Goal: Transaction & Acquisition: Download file/media

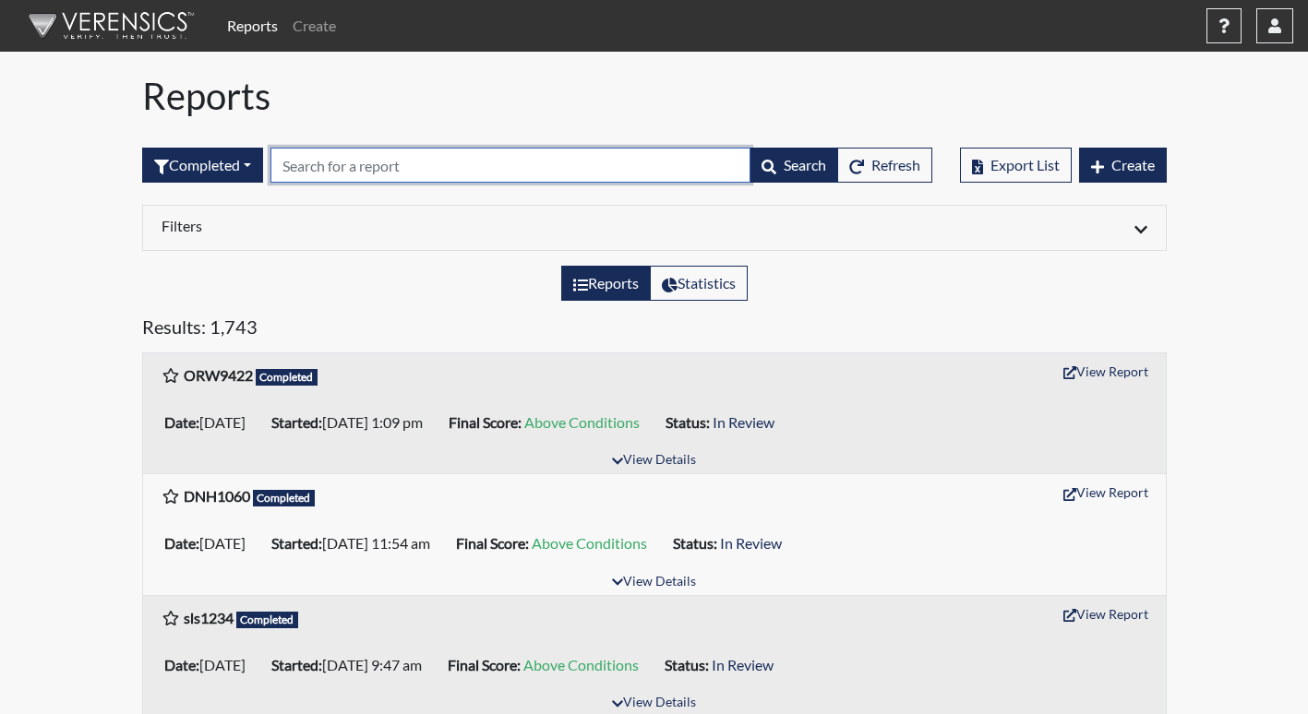
click at [460, 160] on input "text" at bounding box center [510, 165] width 480 height 35
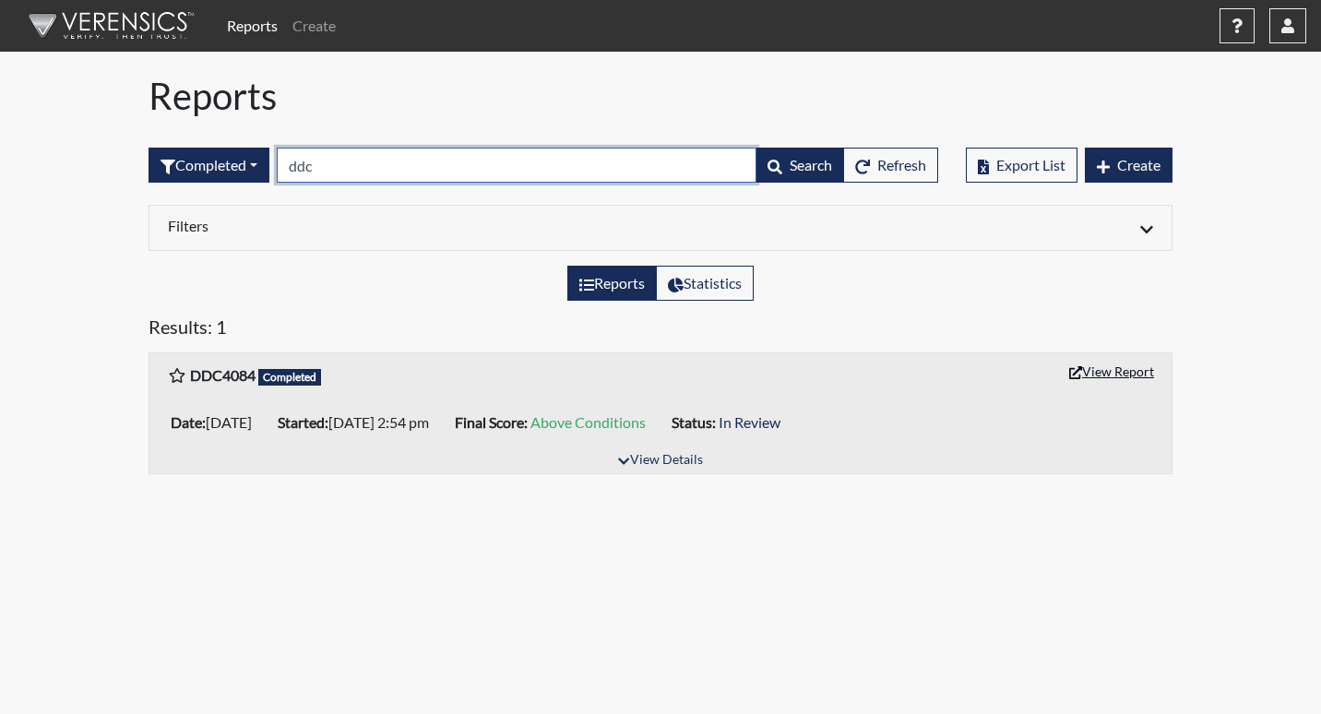
type input "ddc"
click at [1114, 377] on button "View Report" at bounding box center [1112, 371] width 102 height 29
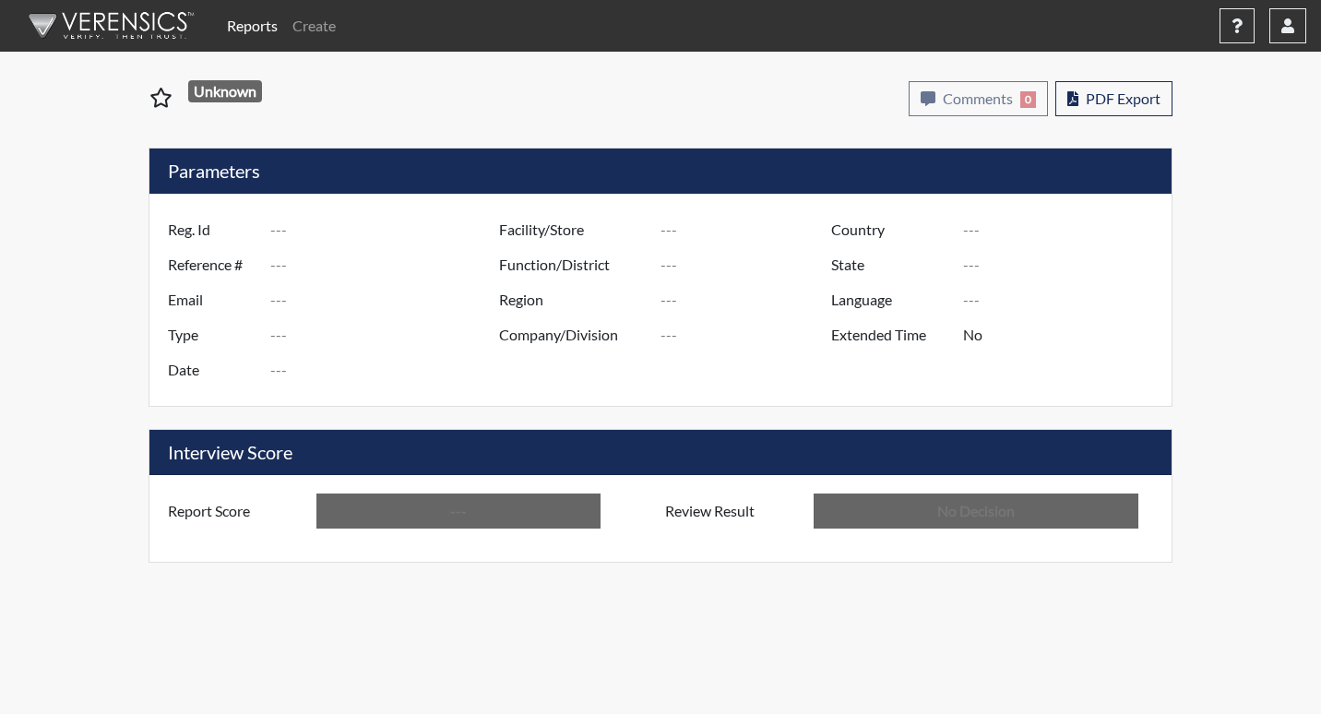
type input "DDC4084"
type input "50902"
type input "---"
type input "Corrections Pre-Employment"
type input "[DATE]"
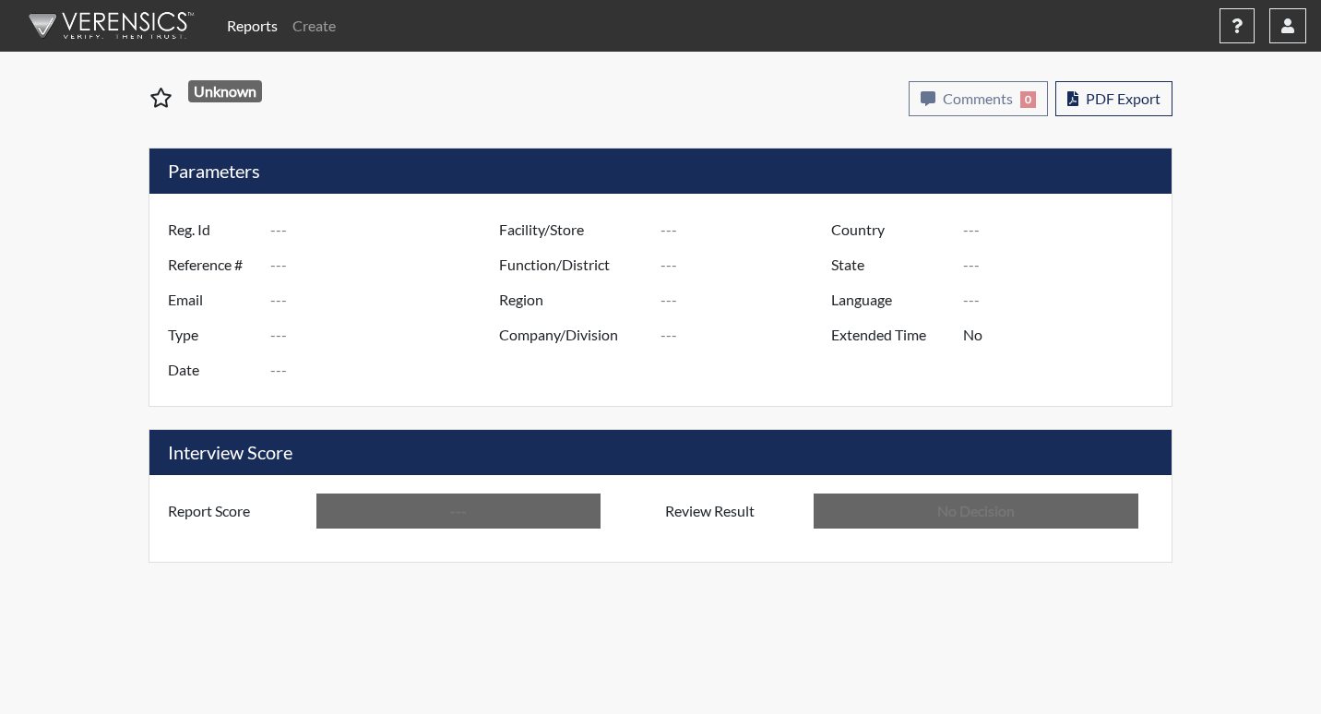
type input "[US_STATE] SP"
type input "[GEOGRAPHIC_DATA]"
type input "[US_STATE]"
type input "English"
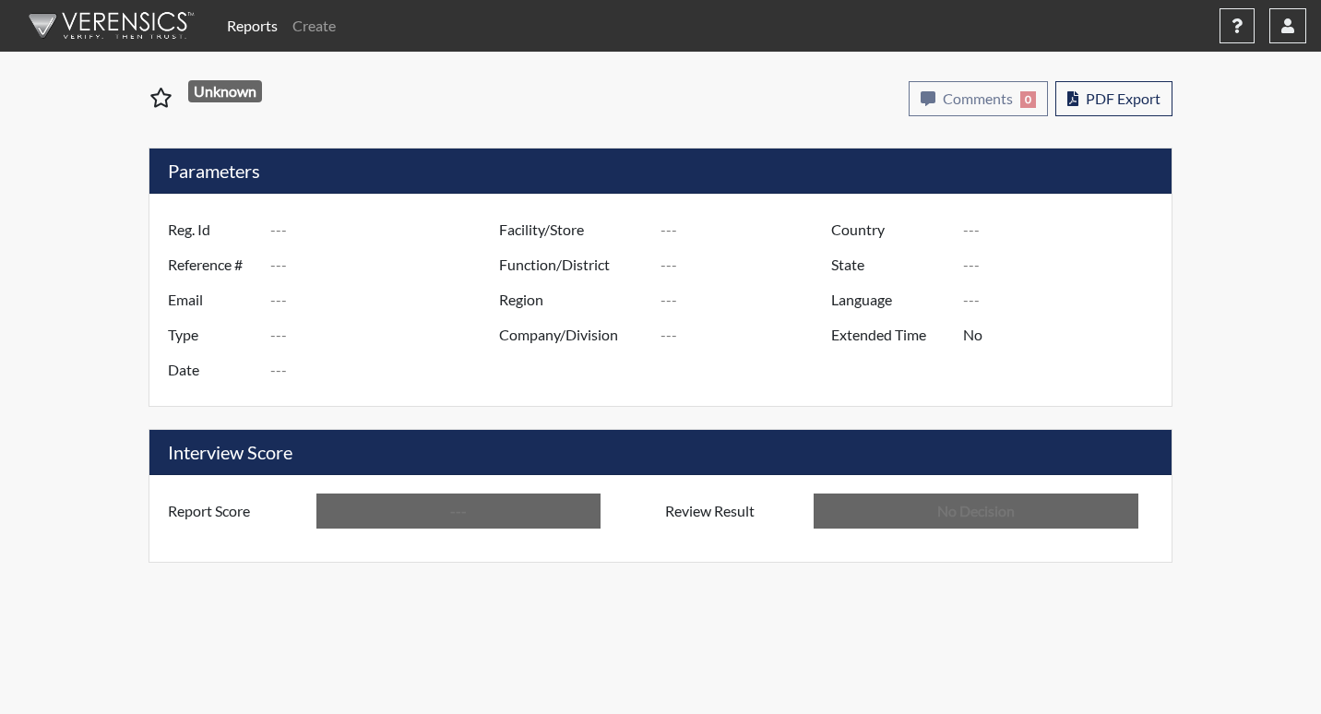
type input "Above Conditions"
type input "In Review"
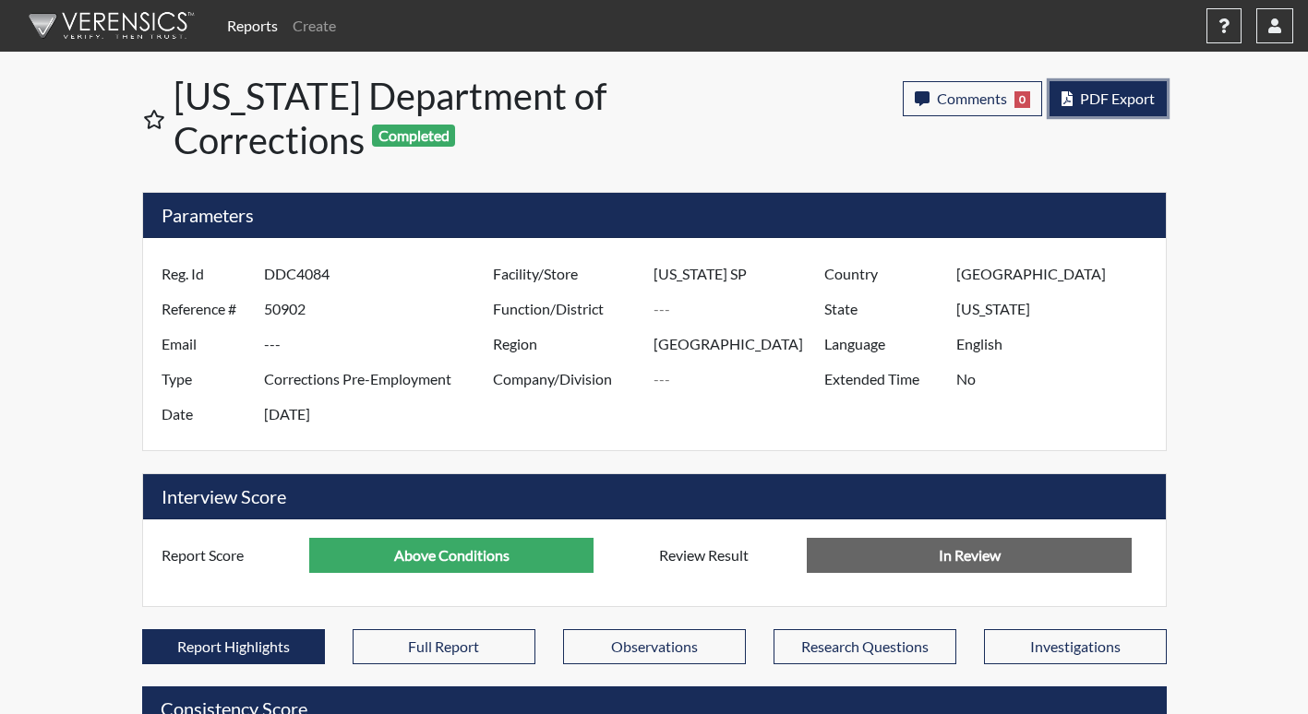
click at [1106, 95] on span "PDF Export" at bounding box center [1117, 99] width 75 height 18
